Goal: Obtain resource: Download file/media

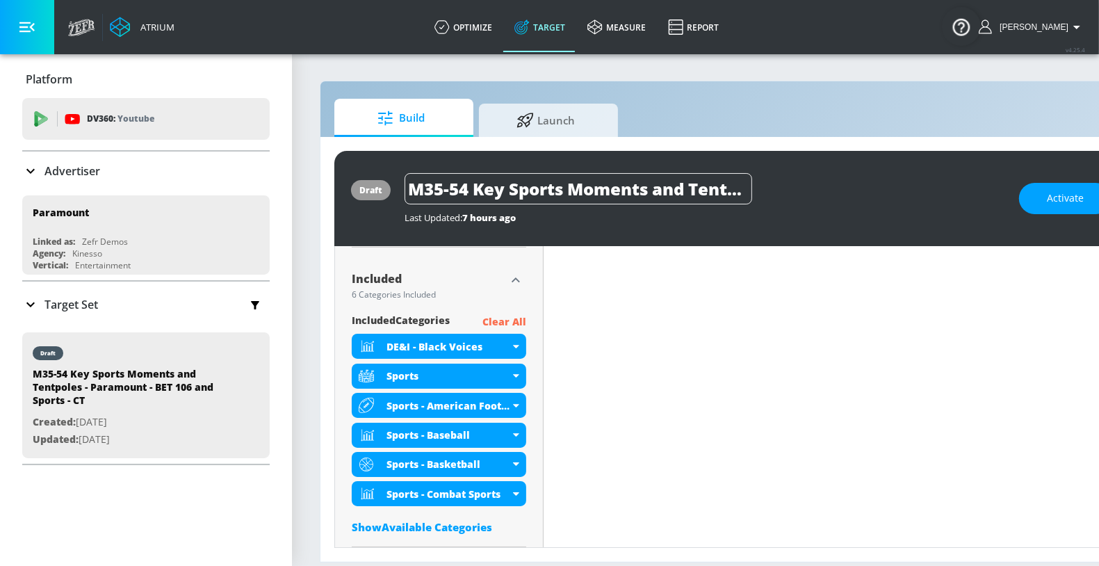
scroll to position [445, 0]
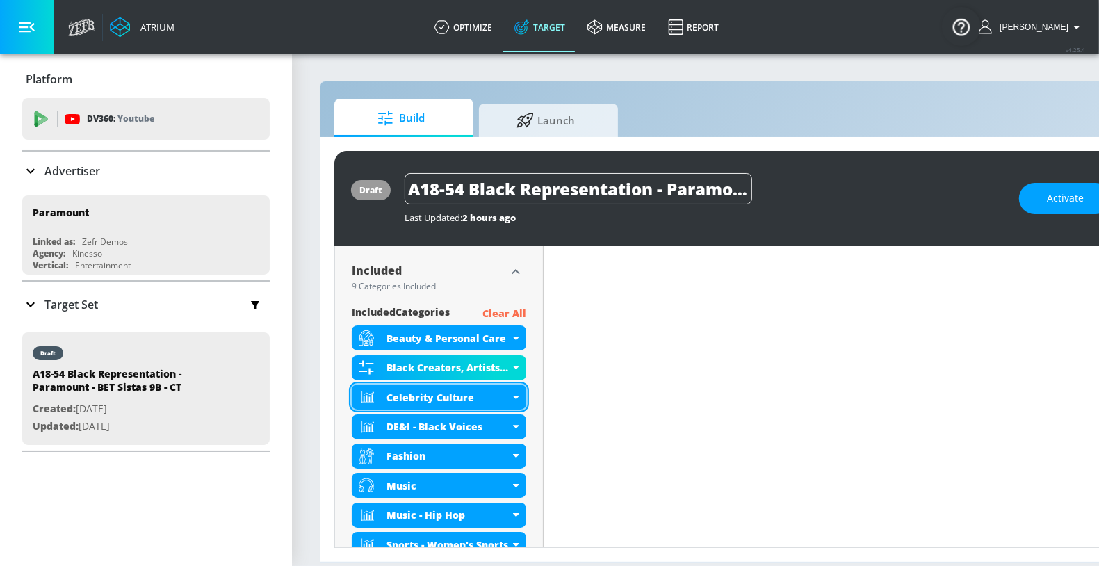
scroll to position [474, 0]
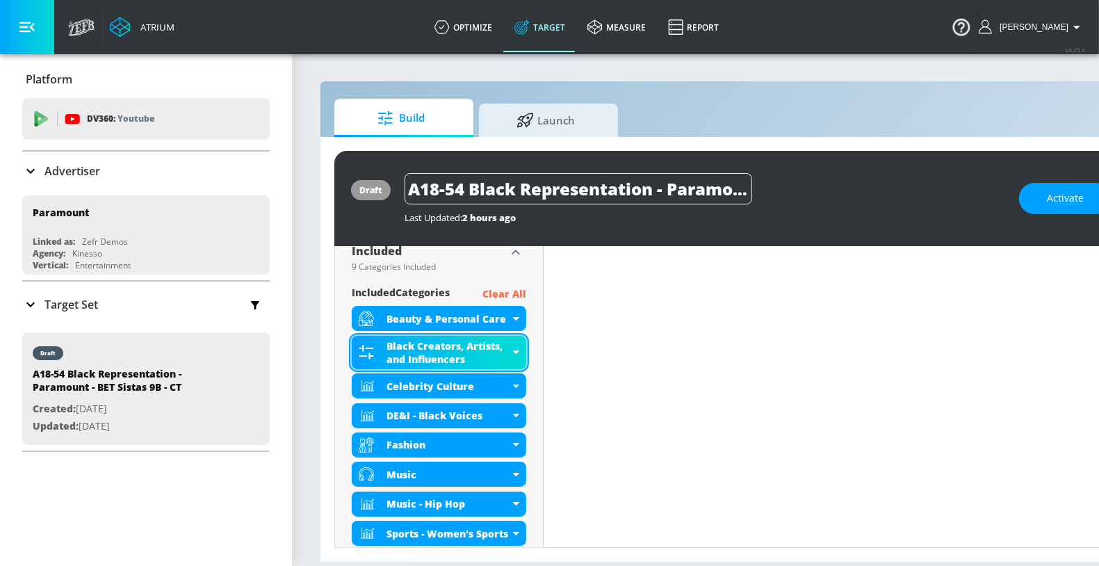
click at [389, 349] on div "Black Creators, Artists, and Influencers" at bounding box center [448, 352] width 123 height 26
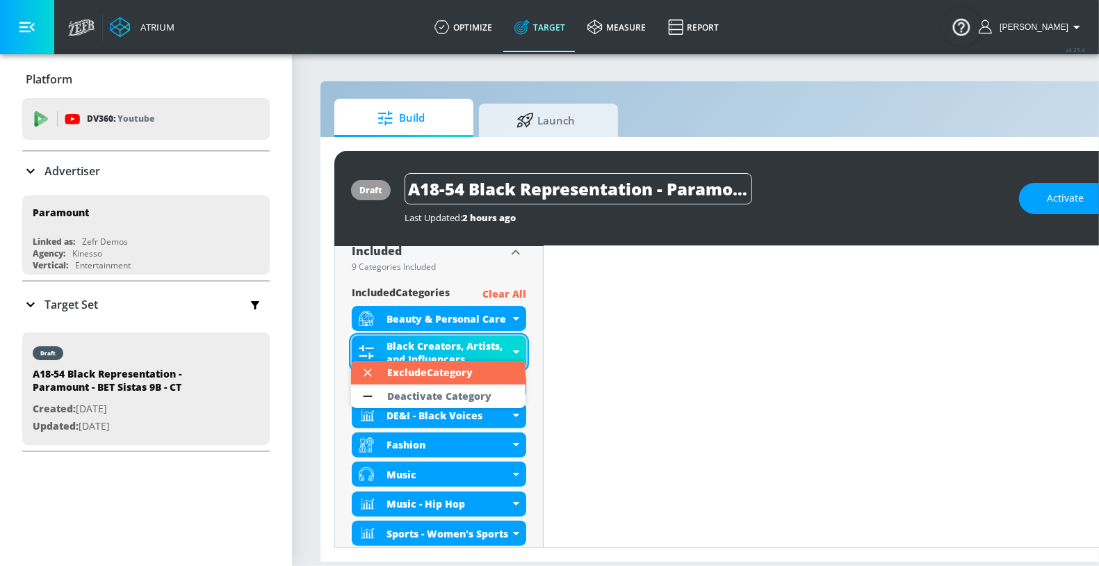
click at [389, 349] on div at bounding box center [549, 283] width 1099 height 566
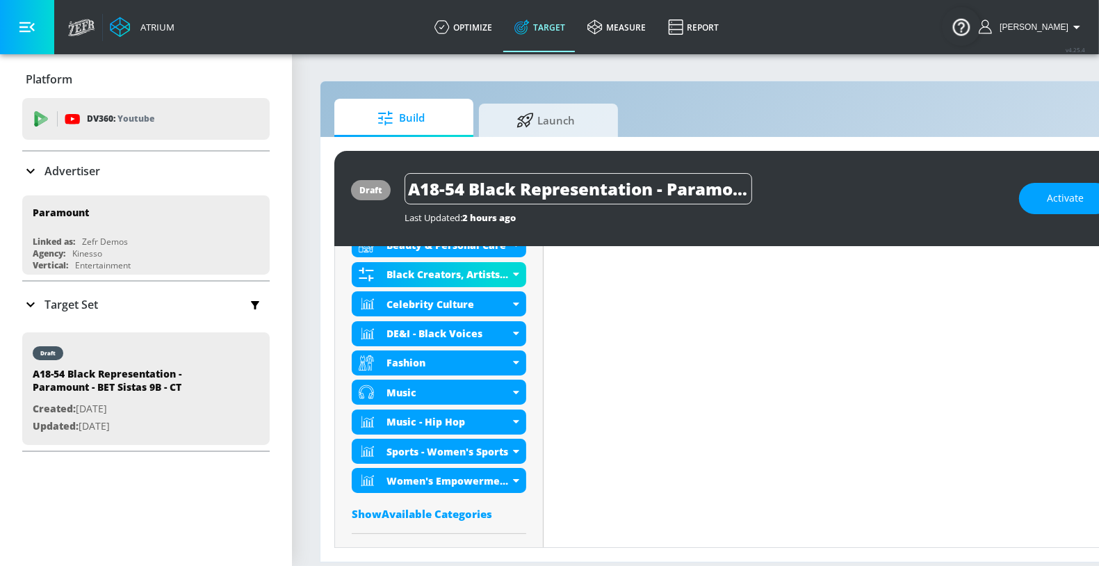
scroll to position [0, 22]
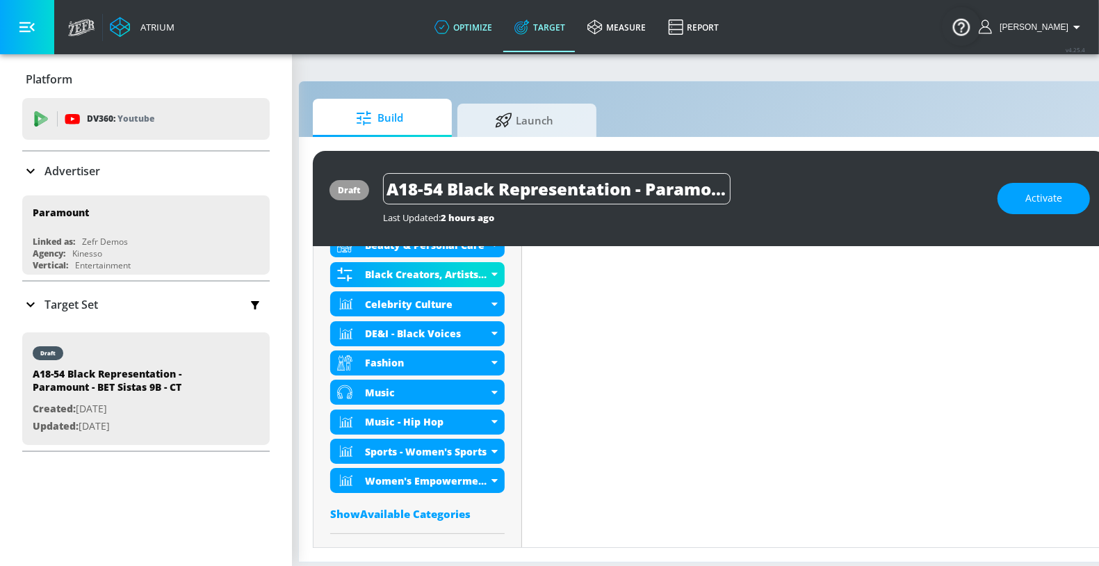
click at [477, 26] on link "optimize" at bounding box center [463, 27] width 80 height 50
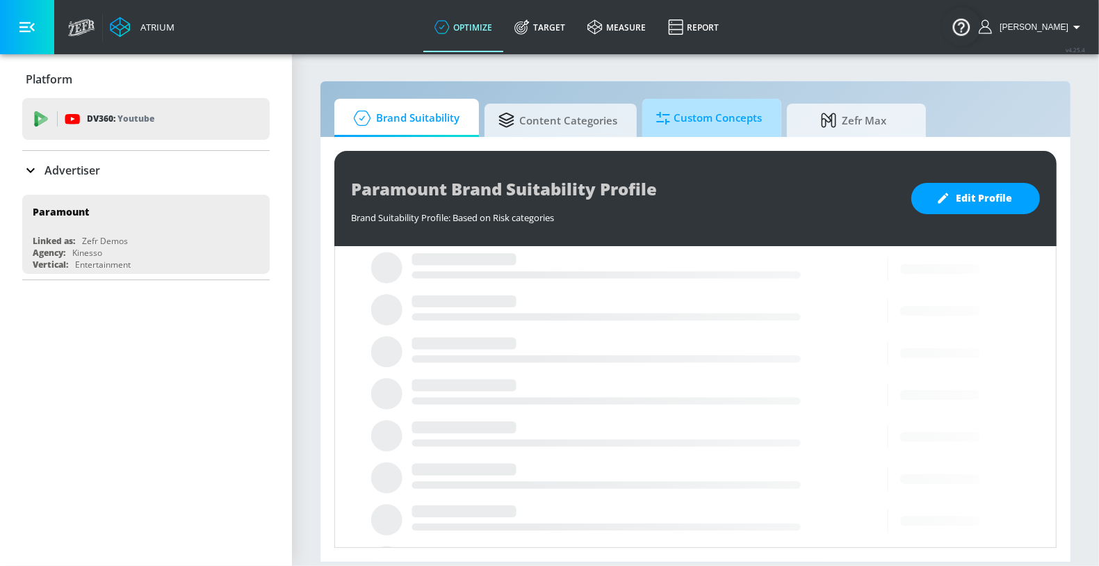
click at [677, 111] on span "Custom Concepts" at bounding box center [709, 118] width 106 height 33
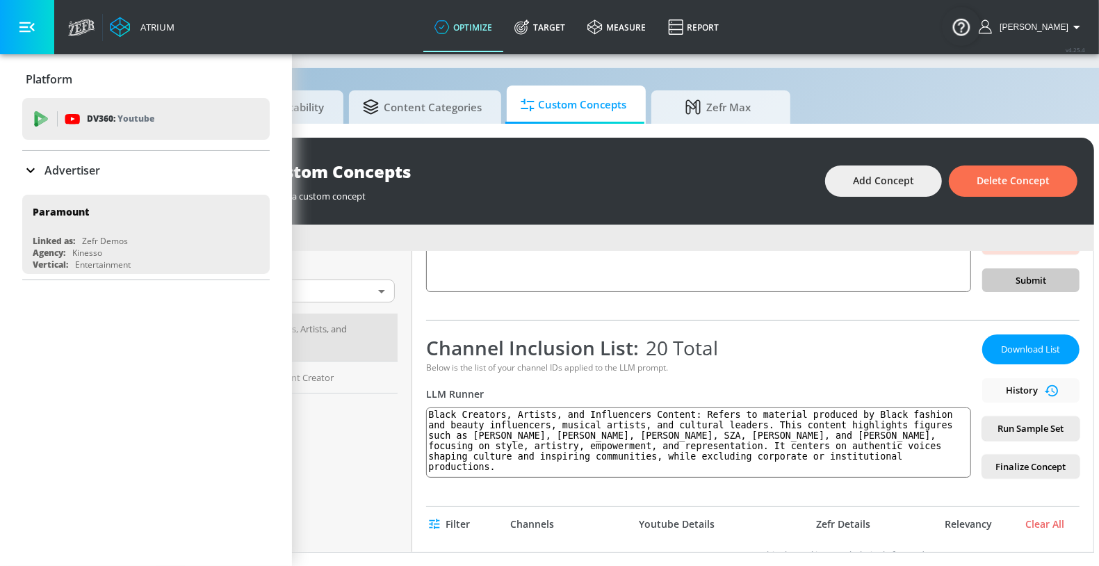
scroll to position [144, 0]
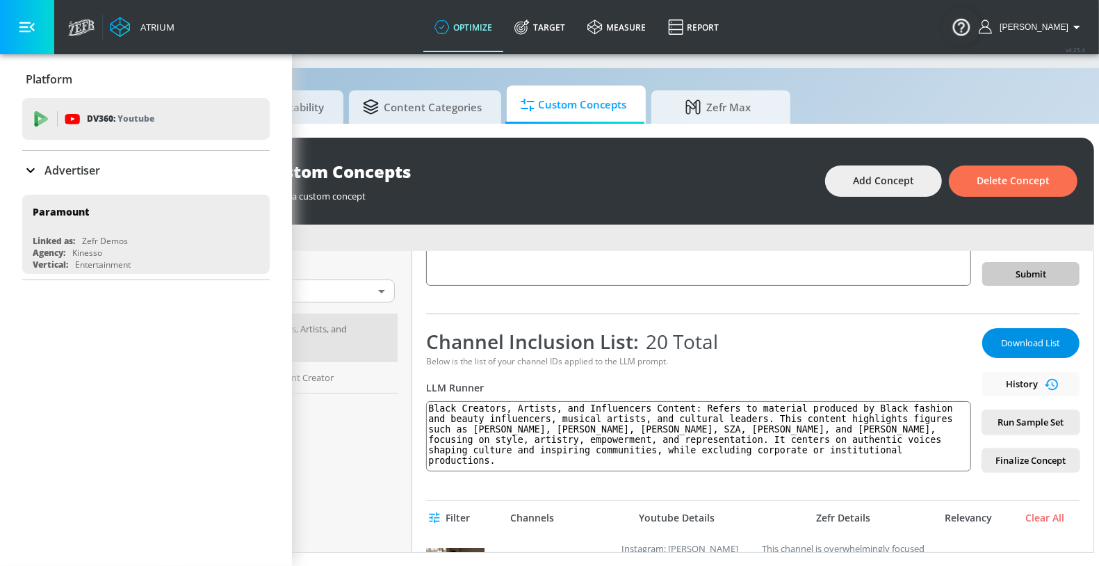
click at [1030, 338] on span "Download List" at bounding box center [1031, 343] width 70 height 16
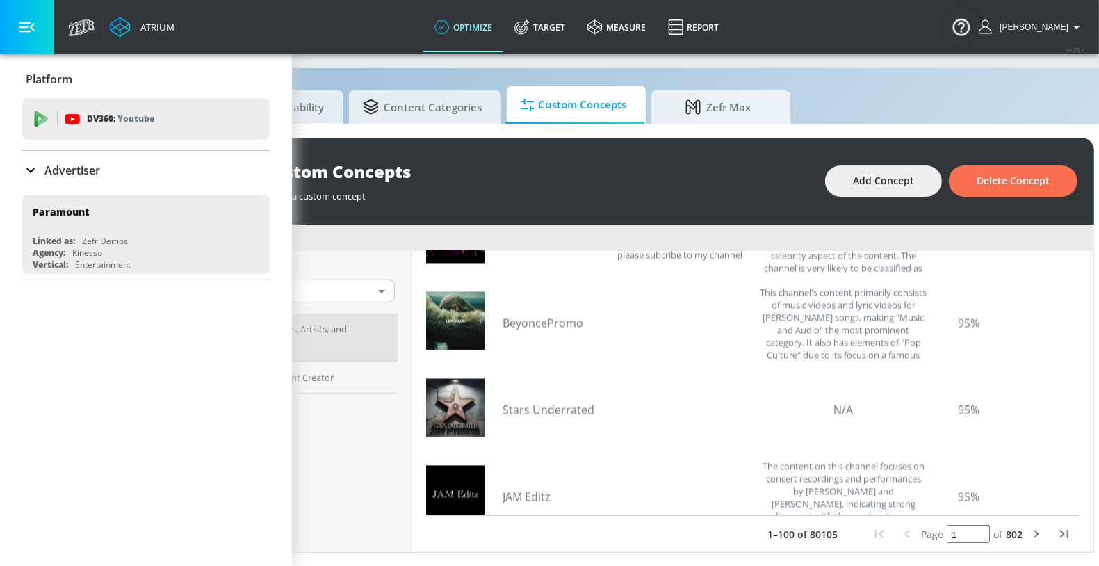
scroll to position [2307, 0]
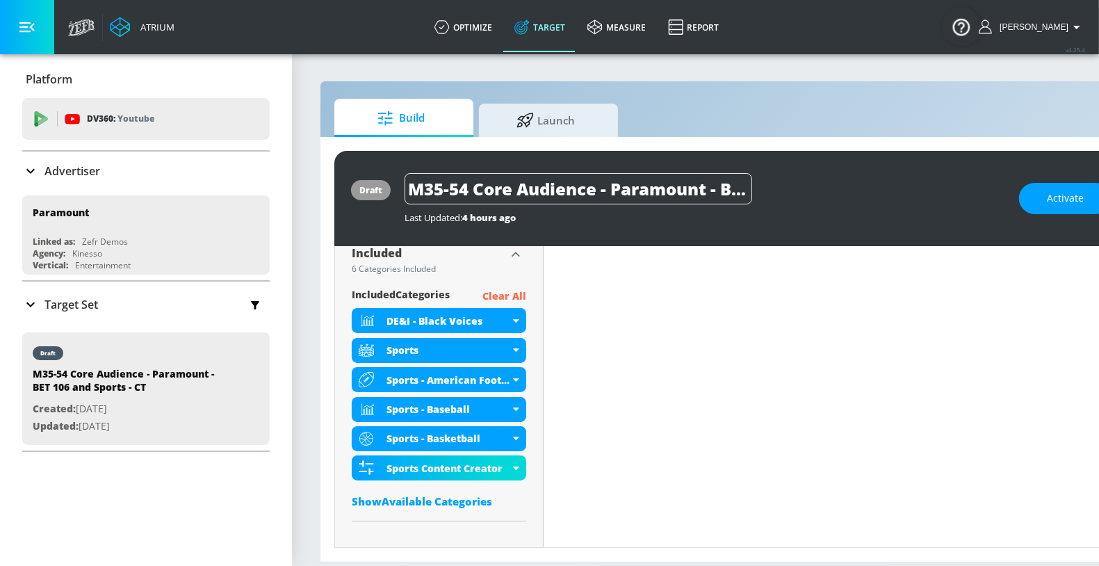
scroll to position [474, 0]
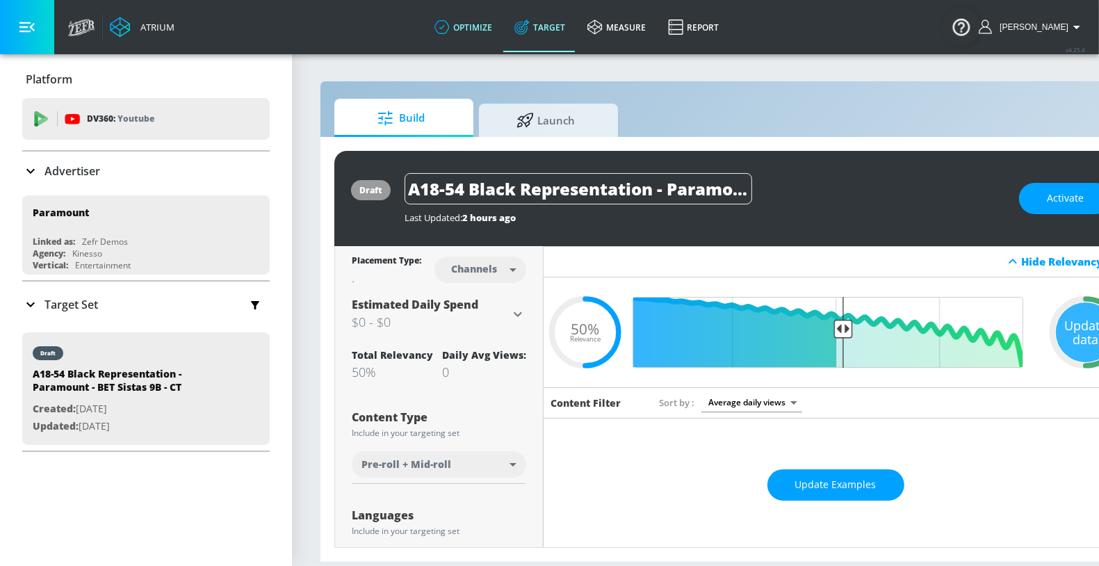
click at [490, 32] on link "optimize" at bounding box center [463, 27] width 80 height 50
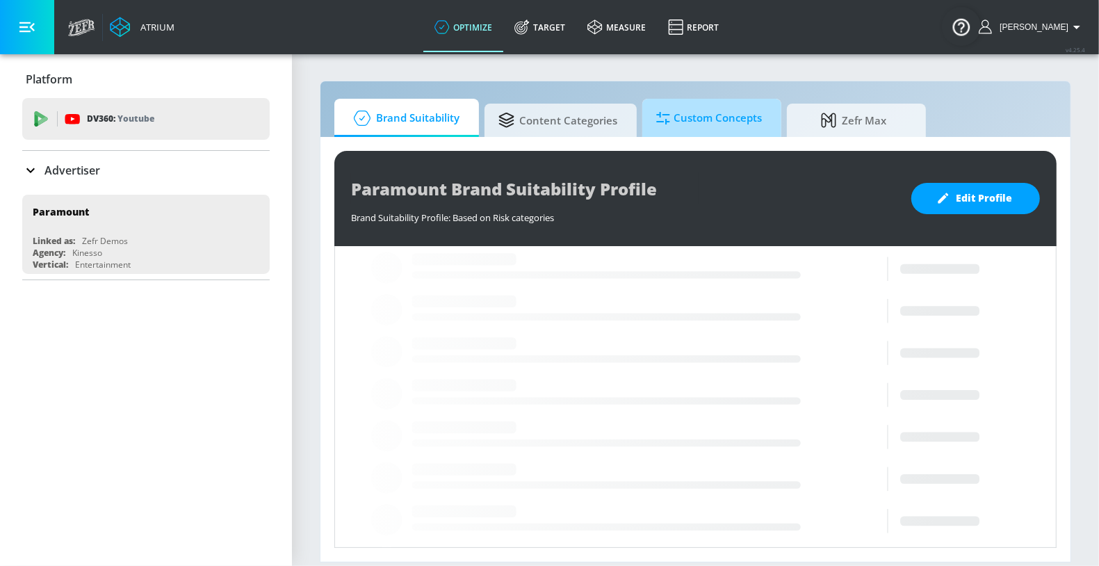
click at [741, 110] on span "Custom Concepts" at bounding box center [709, 118] width 106 height 33
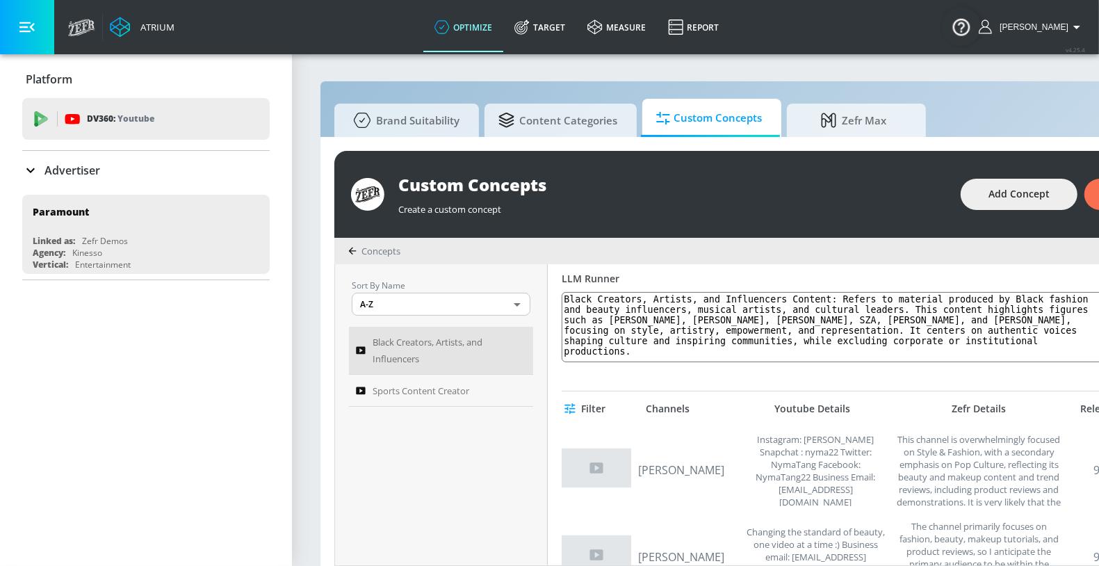
scroll to position [269, 0]
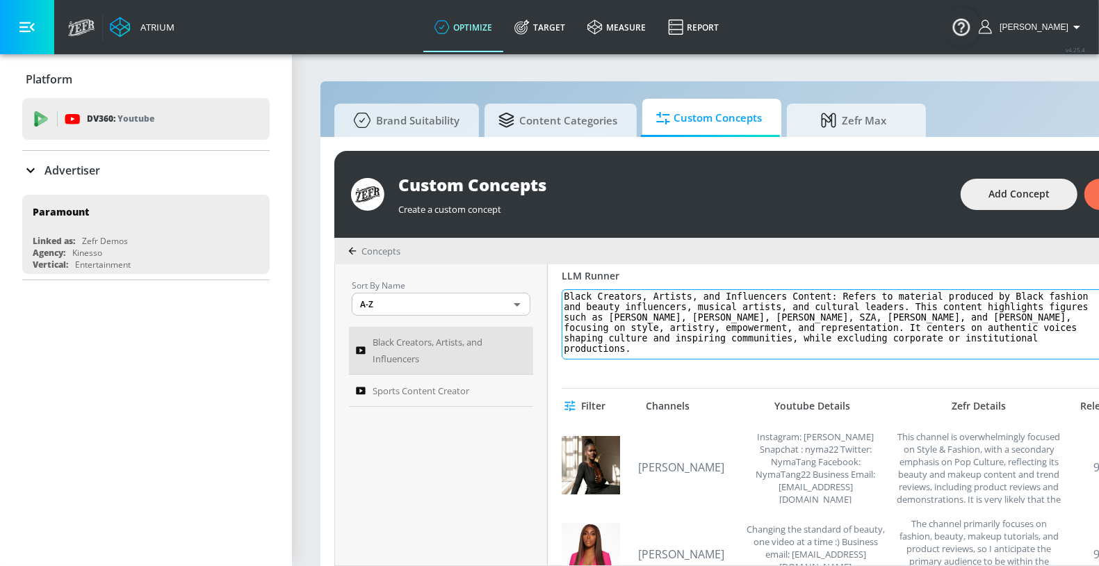
click at [601, 329] on textarea "Black Creators, Artists, and Influencers Content: Refers to material produced b…" at bounding box center [834, 324] width 545 height 70
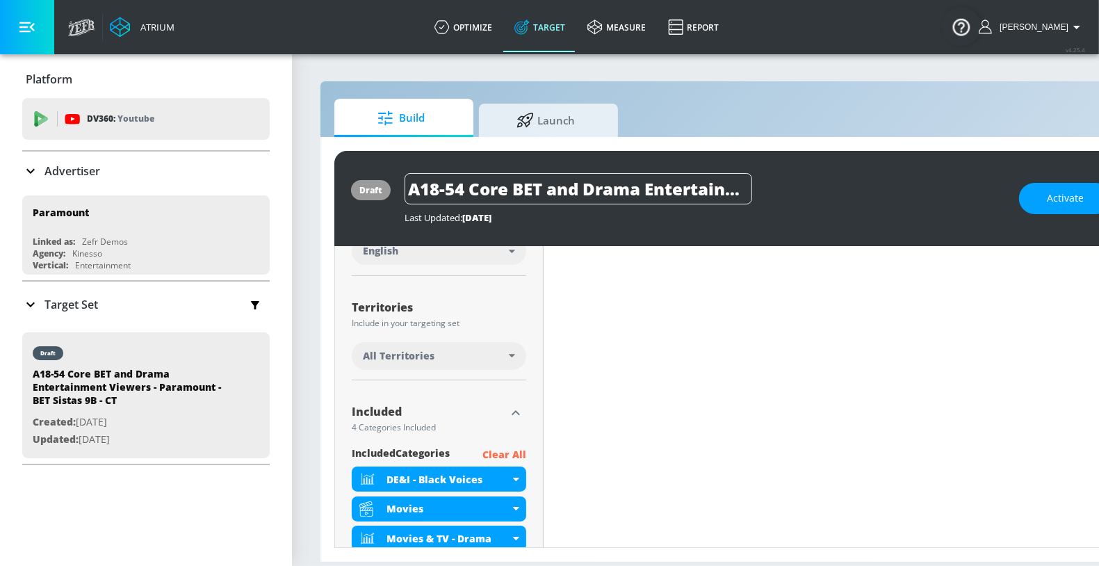
scroll to position [492, 0]
